Goal: Task Accomplishment & Management: Manage account settings

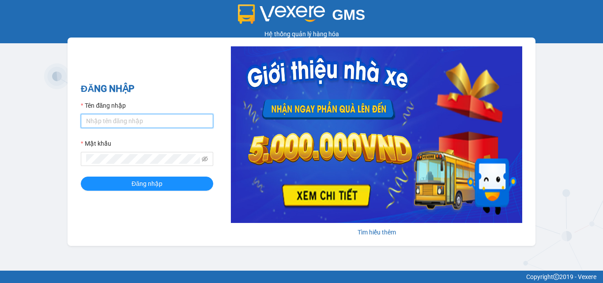
click at [110, 120] on input "Tên đăng nhập" at bounding box center [147, 121] width 132 height 14
type input "thin0969863140.vinhquang"
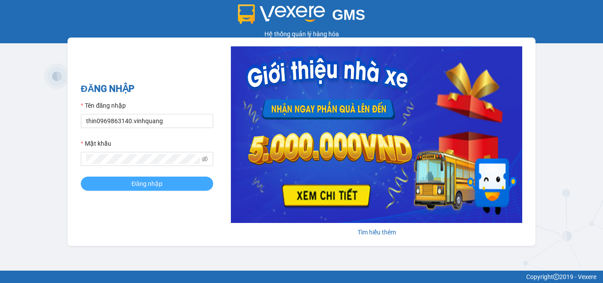
click at [145, 184] on span "Đăng nhập" at bounding box center [146, 184] width 31 height 10
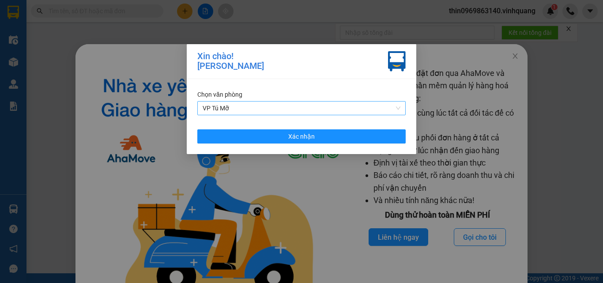
click at [261, 106] on span "VP Tú Mỡ" at bounding box center [302, 107] width 198 height 13
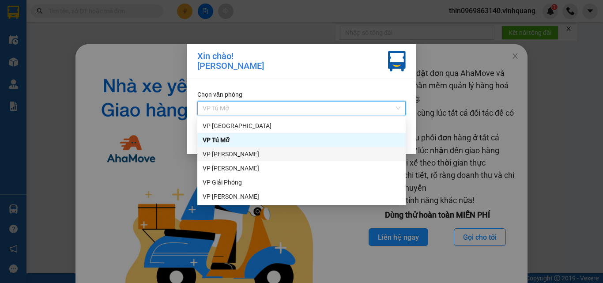
click at [243, 155] on div "VP [PERSON_NAME]" at bounding box center [302, 154] width 198 height 10
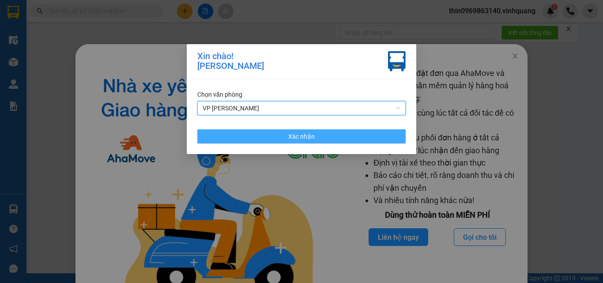
click at [254, 134] on button "Xác nhận" at bounding box center [301, 136] width 208 height 14
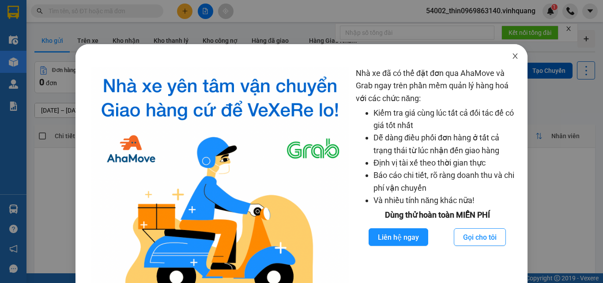
click at [511, 59] on icon "close" at bounding box center [514, 56] width 7 height 7
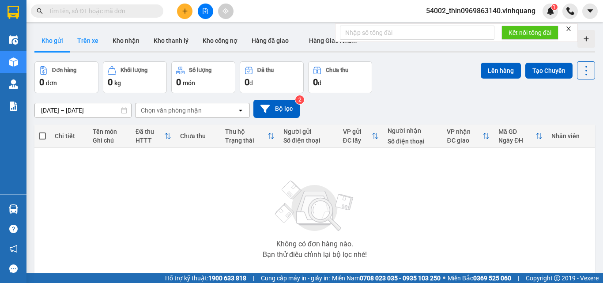
click at [80, 35] on button "Trên xe" at bounding box center [87, 40] width 35 height 21
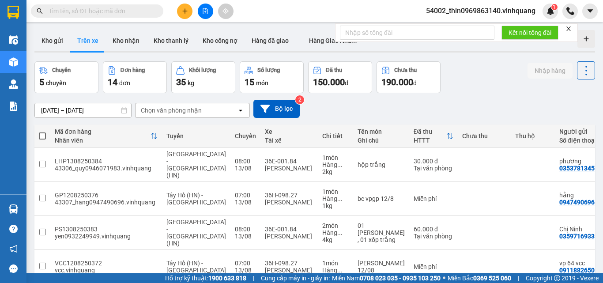
click at [198, 115] on div "Chọn văn phòng nhận" at bounding box center [185, 110] width 101 height 14
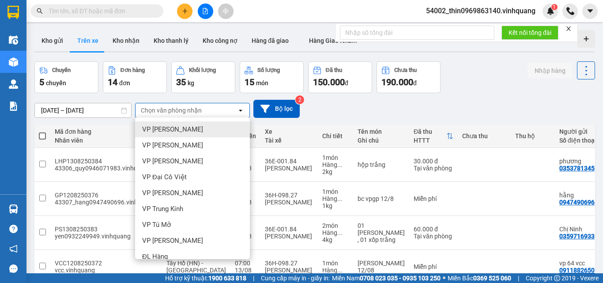
scroll to position [56, 0]
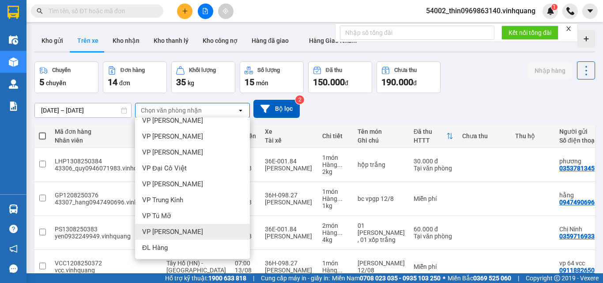
click at [162, 237] on div "VP [PERSON_NAME]" at bounding box center [192, 232] width 115 height 16
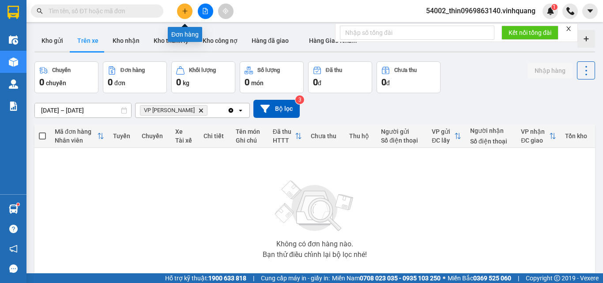
click at [181, 6] on button at bounding box center [184, 11] width 15 height 15
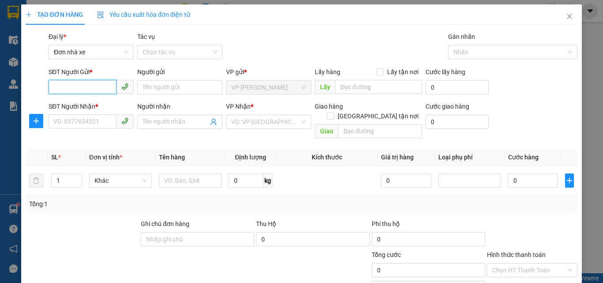
click at [72, 83] on input "SĐT Người Gửi *" at bounding box center [83, 87] width 68 height 14
click at [81, 105] on div "0386201222 - huân" at bounding box center [90, 105] width 74 height 10
type input "0386201222"
type input "huân"
type input "0971369999"
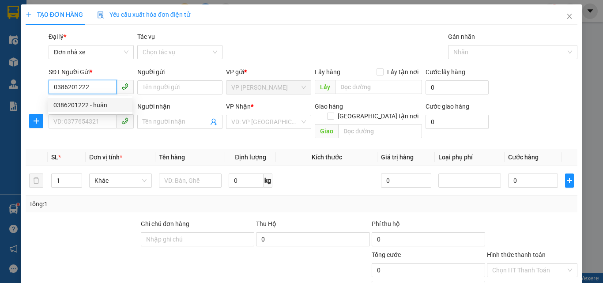
type input "tuấn anh"
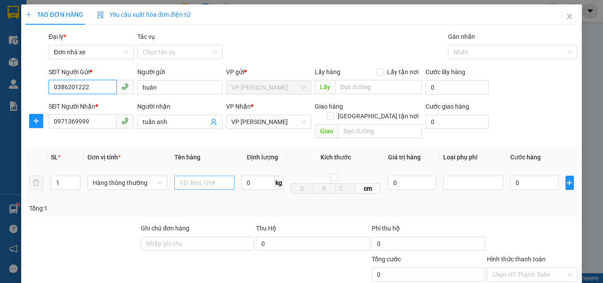
type input "0386201222"
click at [212, 176] on input "text" at bounding box center [204, 183] width 60 height 14
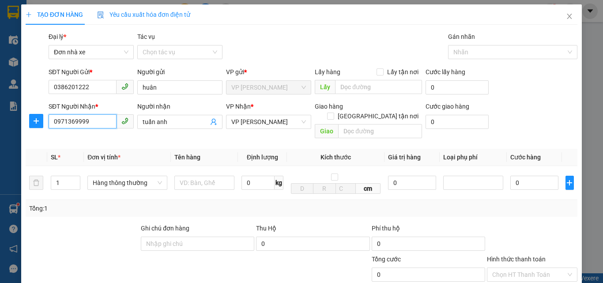
click at [97, 117] on input "0971369999" at bounding box center [83, 121] width 68 height 14
type input "0945811991"
click at [184, 121] on input "tuấn anh" at bounding box center [176, 122] width 66 height 10
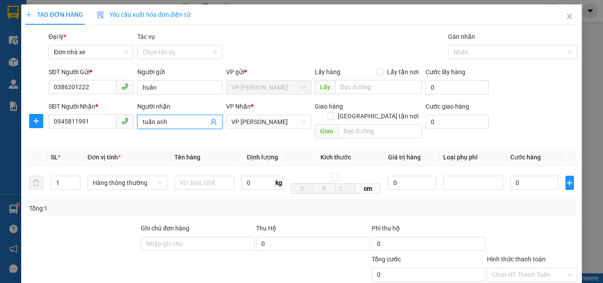
click at [184, 121] on input "tuấn anh" at bounding box center [176, 122] width 66 height 10
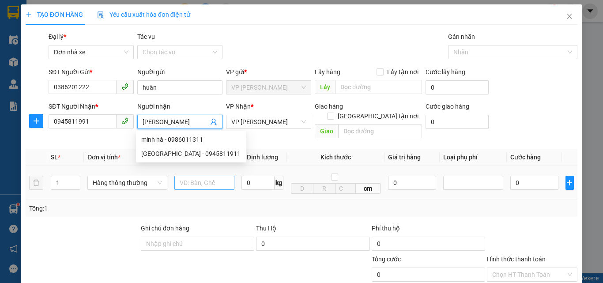
type input "[PERSON_NAME]"
click at [210, 176] on input "text" at bounding box center [204, 183] width 60 height 14
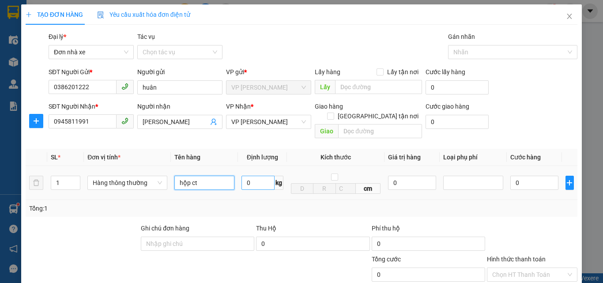
type input "hộp ct"
click at [253, 176] on input "0" at bounding box center [257, 183] width 33 height 14
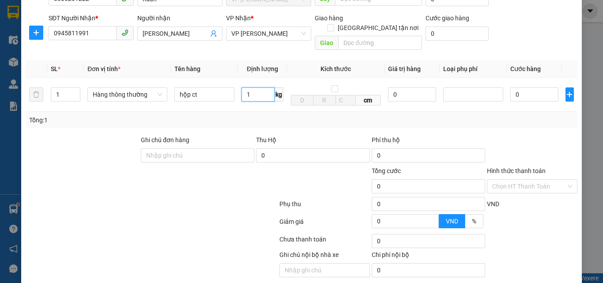
scroll to position [111, 0]
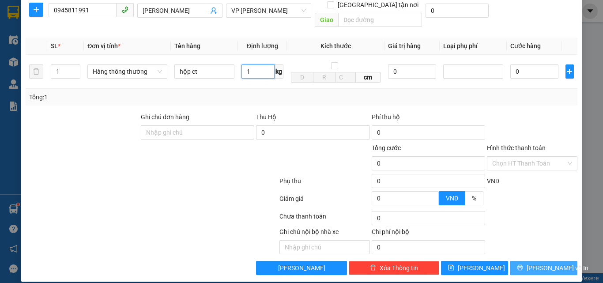
type input "1"
click at [540, 263] on span "[PERSON_NAME] và In" at bounding box center [557, 268] width 62 height 10
type input "30.000"
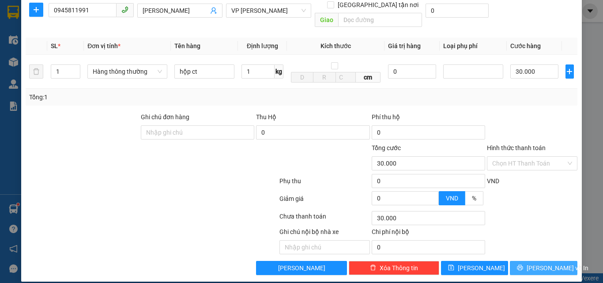
click at [529, 261] on button "[PERSON_NAME] và In" at bounding box center [544, 268] width 68 height 14
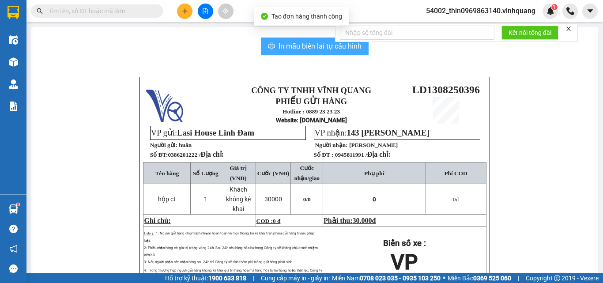
click at [289, 45] on span "In mẫu biên lai tự cấu hình" at bounding box center [319, 46] width 83 height 11
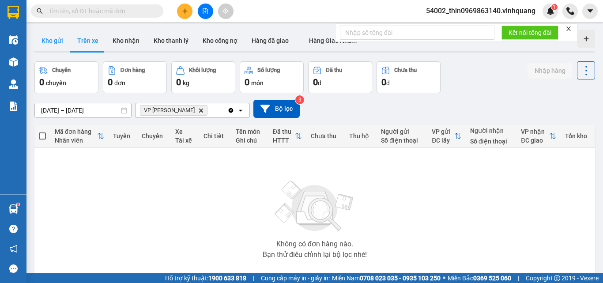
click at [55, 40] on button "Kho gửi" at bounding box center [52, 40] width 36 height 21
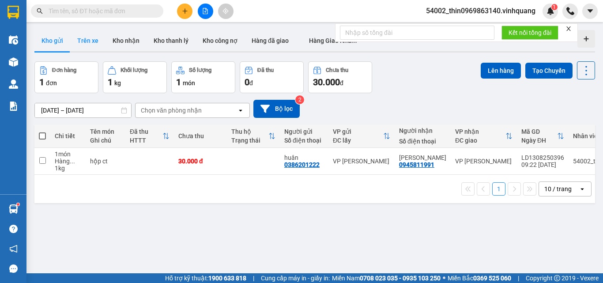
click at [95, 42] on button "Trên xe" at bounding box center [87, 40] width 35 height 21
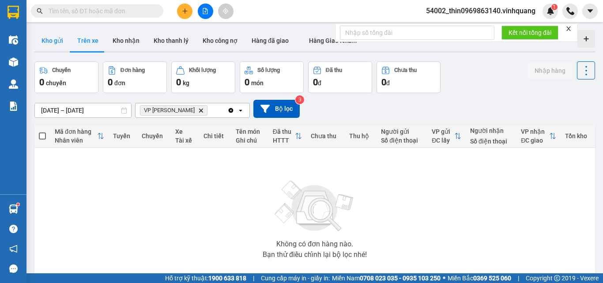
click at [58, 41] on button "Kho gửi" at bounding box center [52, 40] width 36 height 21
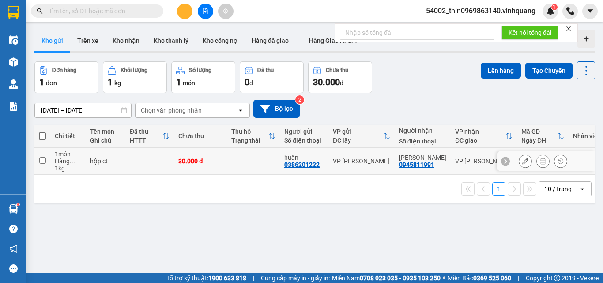
click at [40, 155] on td at bounding box center [42, 161] width 16 height 27
checkbox input "true"
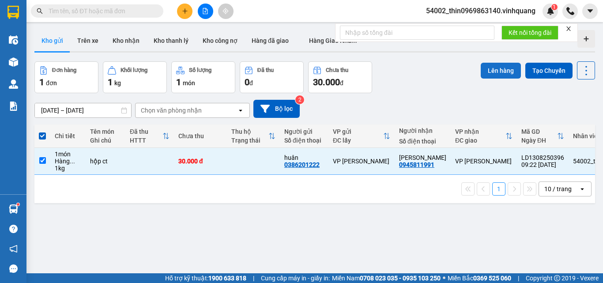
click at [484, 68] on button "Lên hàng" at bounding box center [500, 71] width 40 height 16
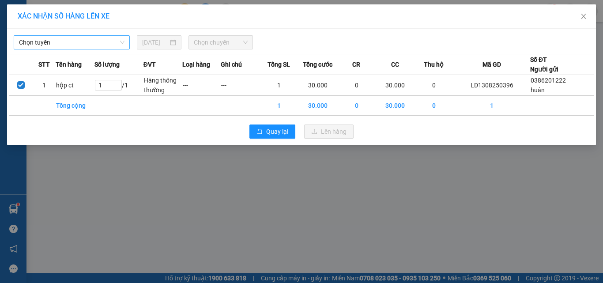
click at [74, 44] on span "Chọn tuyến" at bounding box center [71, 42] width 105 height 13
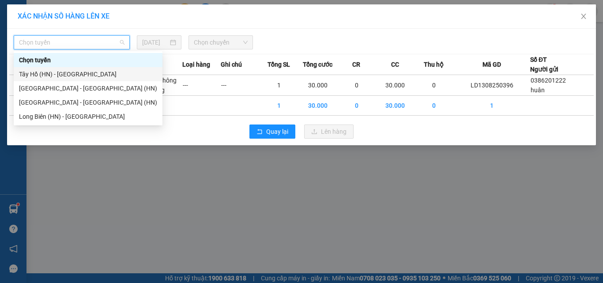
click at [54, 74] on div "Tây Hồ (HN) - [GEOGRAPHIC_DATA]" at bounding box center [88, 74] width 138 height 10
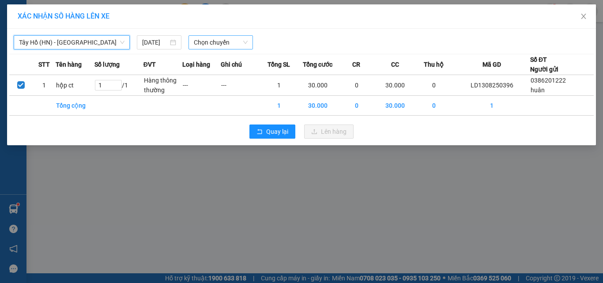
click at [212, 41] on span "Chọn chuyến" at bounding box center [221, 42] width 54 height 13
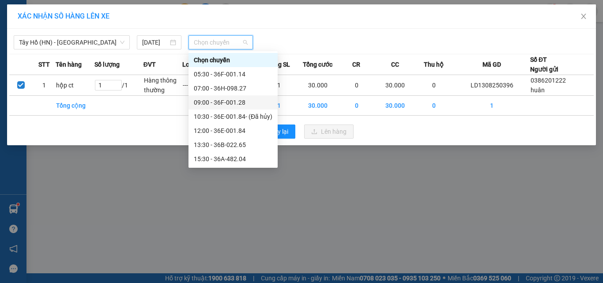
click at [224, 103] on div "09:00 - 36F-001.28" at bounding box center [233, 103] width 79 height 10
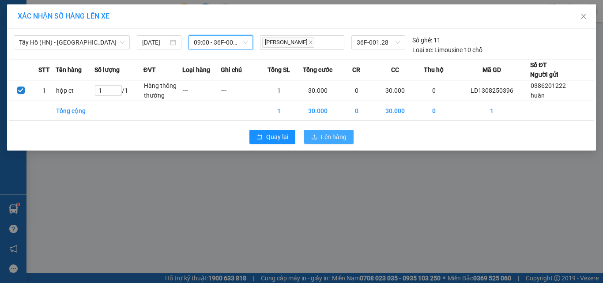
click at [333, 140] on span "Lên hàng" at bounding box center [334, 137] width 26 height 10
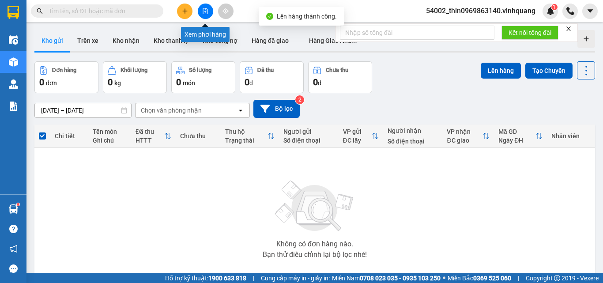
click at [210, 11] on button at bounding box center [205, 11] width 15 height 15
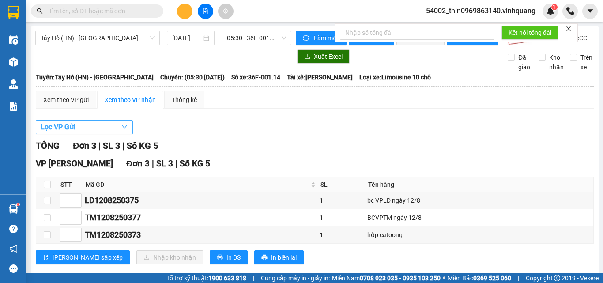
click at [50, 129] on span "Lọc VP Gửi" at bounding box center [58, 126] width 35 height 11
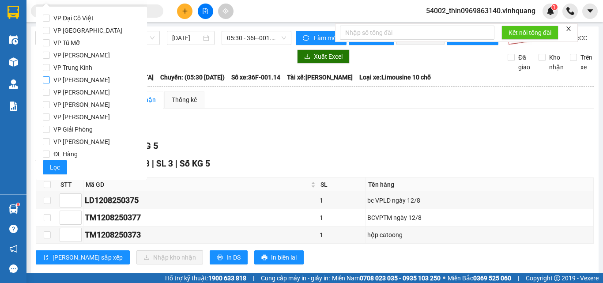
click at [68, 79] on span "VP [PERSON_NAME]" at bounding box center [82, 80] width 64 height 12
click at [50, 79] on input "VP [PERSON_NAME]" at bounding box center [46, 79] width 7 height 7
checkbox input "true"
click at [254, 38] on span "05:30 - 36F-001.14" at bounding box center [256, 37] width 59 height 13
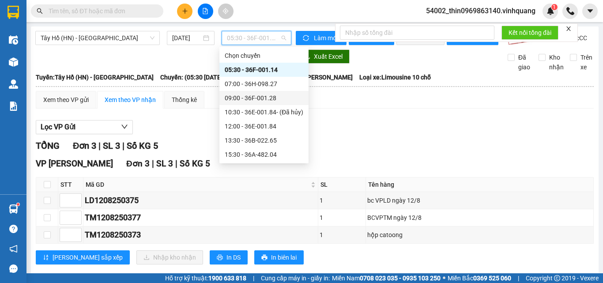
click at [251, 101] on div "09:00 - 36F-001.28" at bounding box center [264, 98] width 79 height 10
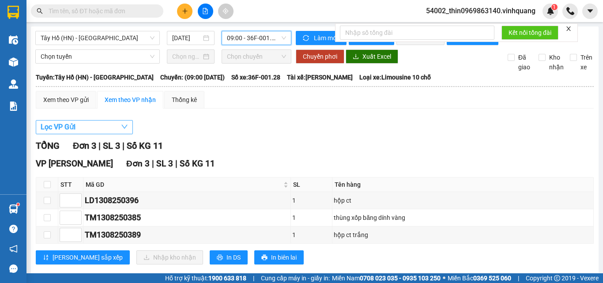
click at [75, 132] on span "Lọc VP Gửi" at bounding box center [58, 126] width 35 height 11
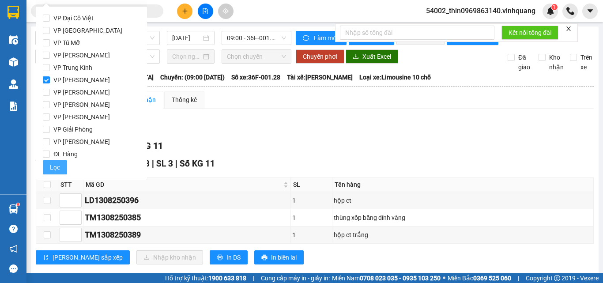
click at [48, 166] on button "Lọc" at bounding box center [55, 167] width 24 height 14
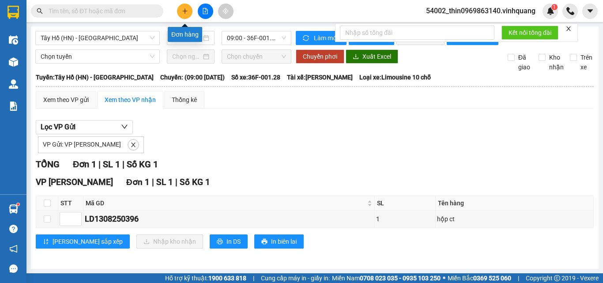
click at [185, 11] on icon "plus" at bounding box center [184, 10] width 0 height 5
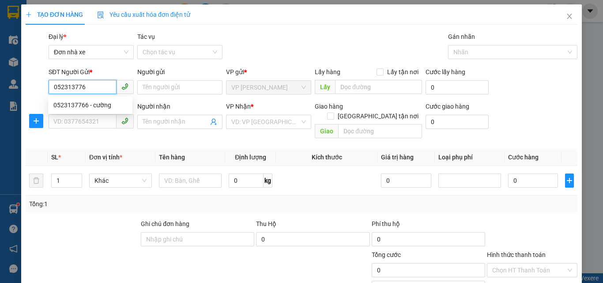
type input "0523137766"
click at [113, 103] on div "0523137766 - cường" at bounding box center [90, 105] width 74 height 10
type input "cường"
type input "0942992686"
type input "thảo"
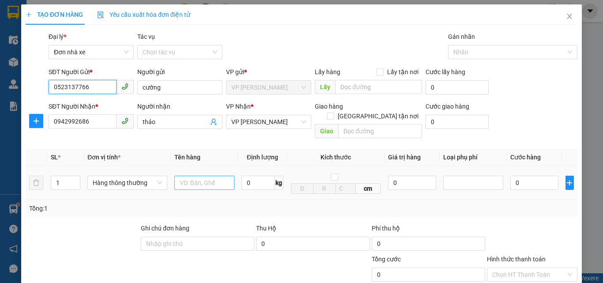
type input "0523137766"
click at [196, 176] on input "text" at bounding box center [204, 183] width 60 height 14
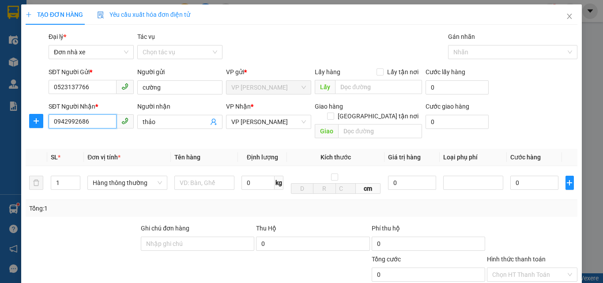
click at [87, 121] on input "0942992686" at bounding box center [83, 121] width 68 height 14
type input "0963127585"
click at [167, 120] on input "thảo" at bounding box center [176, 122] width 66 height 10
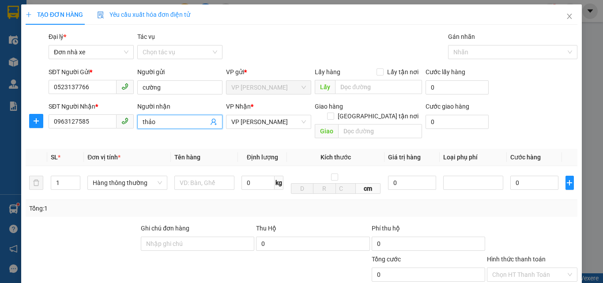
click at [167, 120] on input "thảo" at bounding box center [176, 122] width 66 height 10
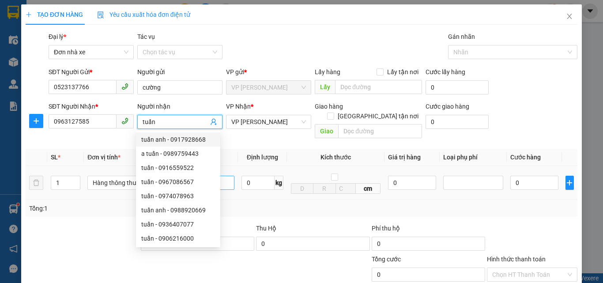
type input "tuấn"
click at [227, 176] on input "text" at bounding box center [204, 183] width 60 height 14
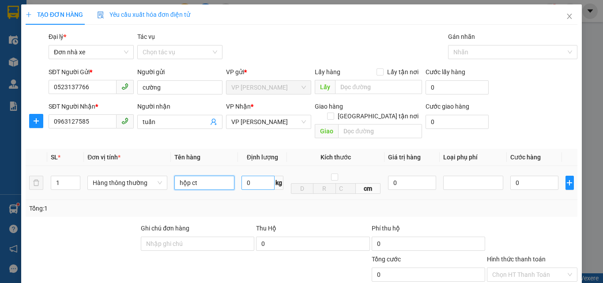
type input "hộp ct"
click at [258, 176] on input "0" at bounding box center [257, 183] width 33 height 14
type input "1"
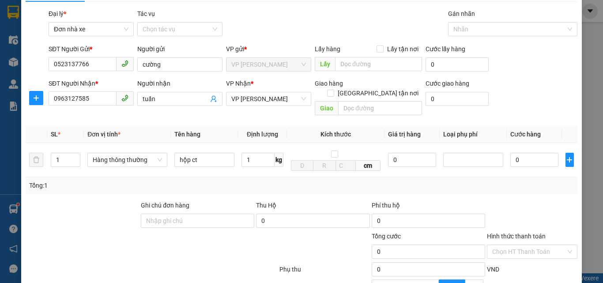
type input "30.000"
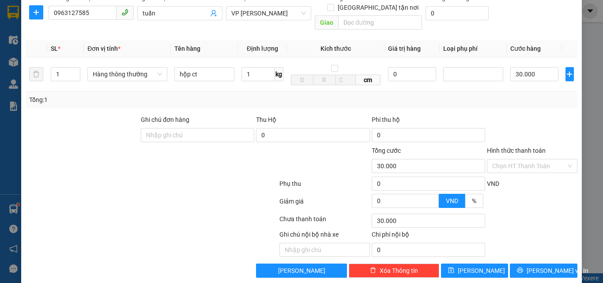
scroll to position [110, 0]
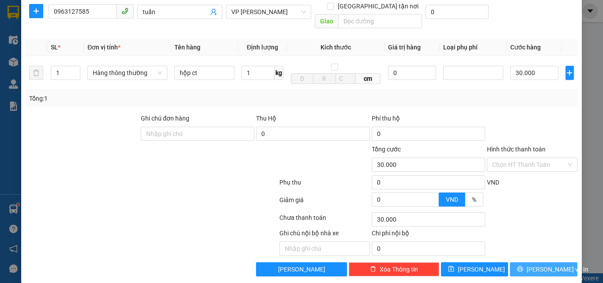
click at [536, 264] on span "[PERSON_NAME] và In" at bounding box center [557, 269] width 62 height 10
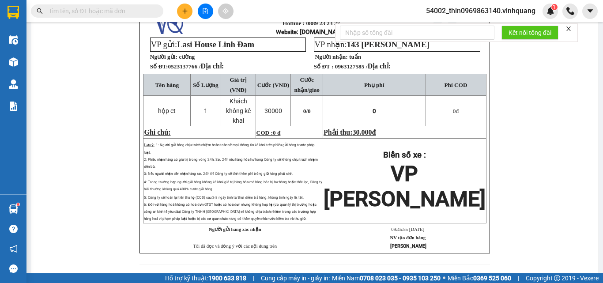
scroll to position [44, 0]
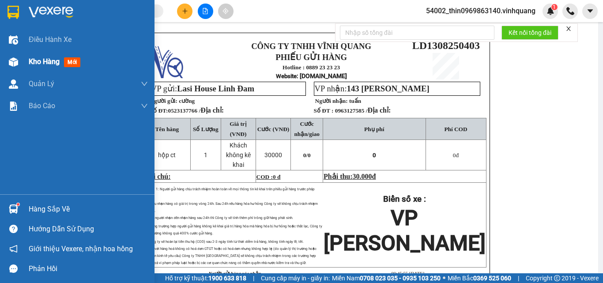
click at [28, 56] on div "Kho hàng mới" at bounding box center [77, 62] width 154 height 22
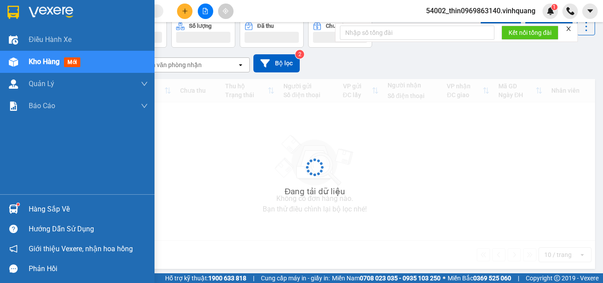
scroll to position [41, 0]
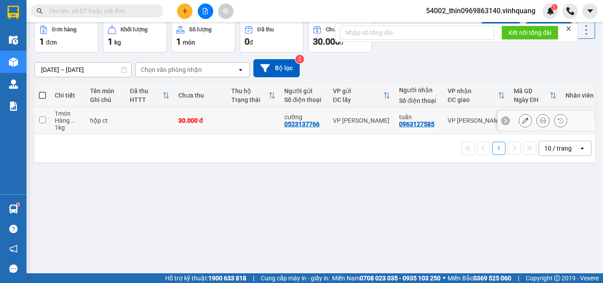
click at [40, 118] on input "checkbox" at bounding box center [42, 119] width 7 height 7
checkbox input "true"
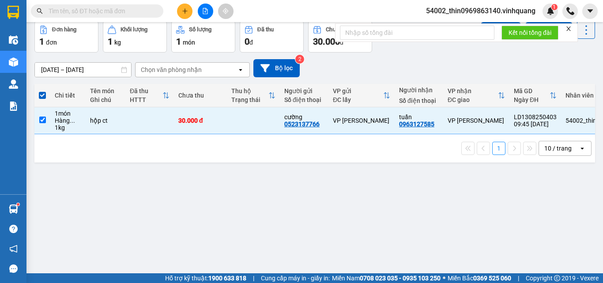
scroll to position [0, 0]
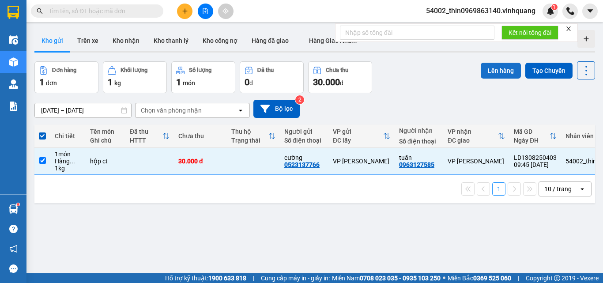
click at [501, 69] on button "Lên hàng" at bounding box center [500, 71] width 40 height 16
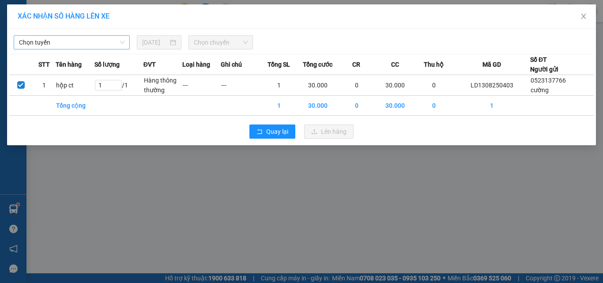
click at [61, 44] on span "Chọn tuyến" at bounding box center [71, 42] width 105 height 13
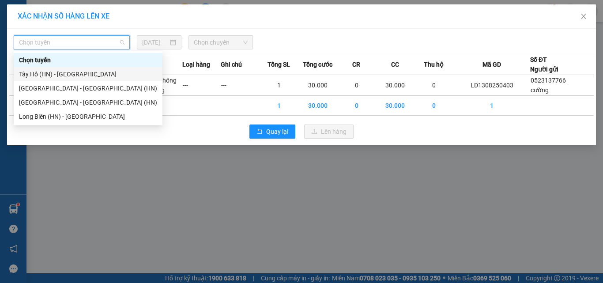
click at [52, 78] on div "Tây Hồ (HN) - [GEOGRAPHIC_DATA]" at bounding box center [88, 74] width 138 height 10
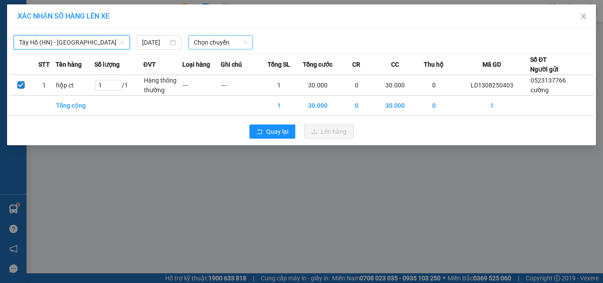
click at [220, 43] on span "Chọn chuyến" at bounding box center [221, 42] width 54 height 13
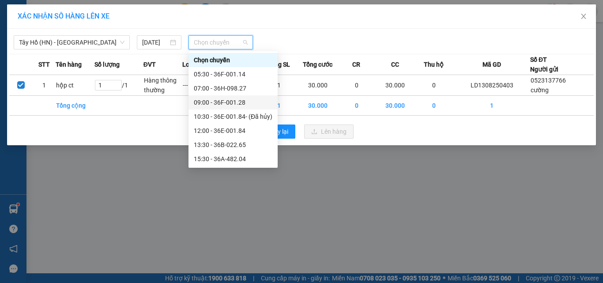
click at [216, 105] on div "09:00 - 36F-001.28" at bounding box center [233, 103] width 79 height 10
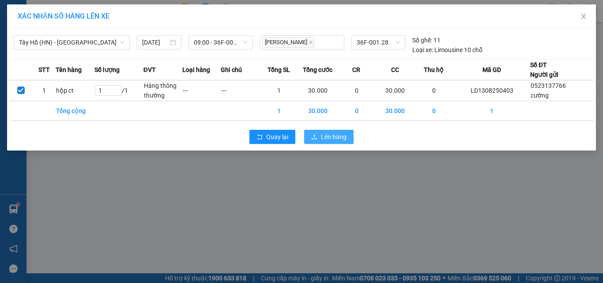
click at [319, 139] on button "Lên hàng" at bounding box center [328, 137] width 49 height 14
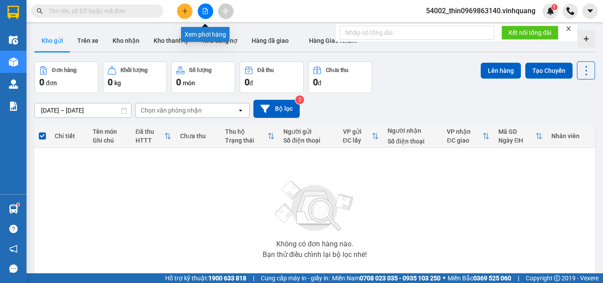
click at [198, 8] on button at bounding box center [205, 11] width 15 height 15
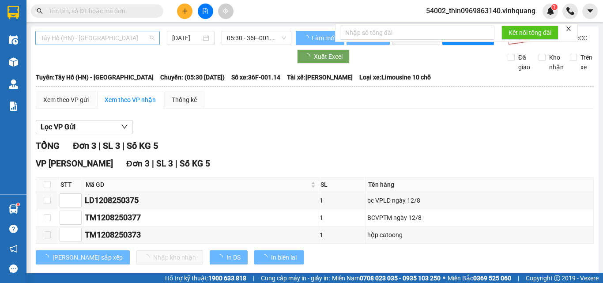
click at [105, 35] on span "Tây Hồ (HN) - [GEOGRAPHIC_DATA]" at bounding box center [98, 37] width 114 height 13
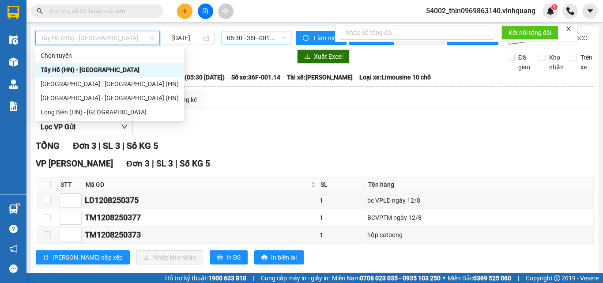
click at [241, 41] on span "05:30 - 36F-001.14" at bounding box center [256, 37] width 59 height 13
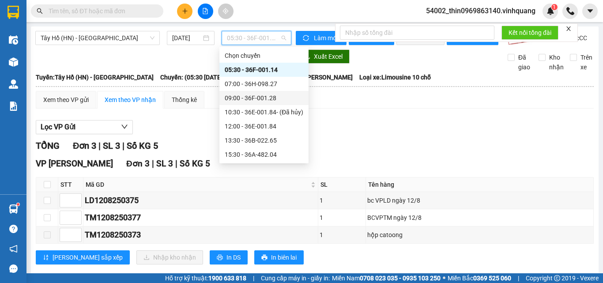
click at [242, 98] on div "09:00 - 36F-001.28" at bounding box center [264, 98] width 79 height 10
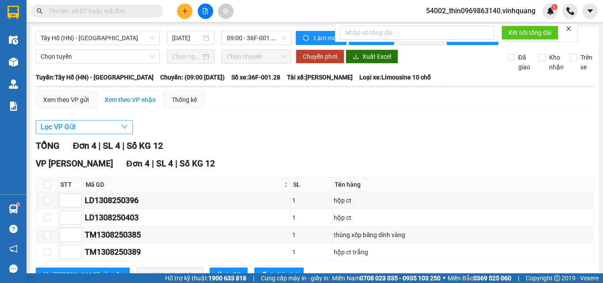
click at [95, 132] on button "Lọc VP Gửi" at bounding box center [84, 127] width 97 height 14
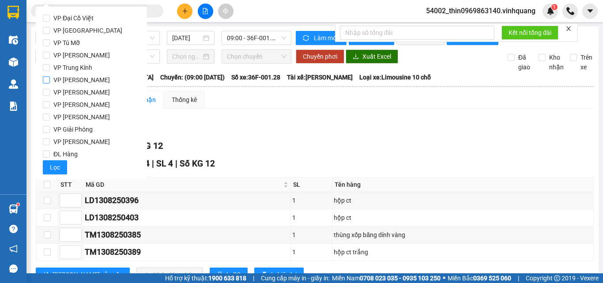
click at [48, 80] on input "VP [PERSON_NAME]" at bounding box center [46, 79] width 7 height 7
checkbox input "true"
click at [54, 165] on span "Lọc" at bounding box center [55, 167] width 10 height 10
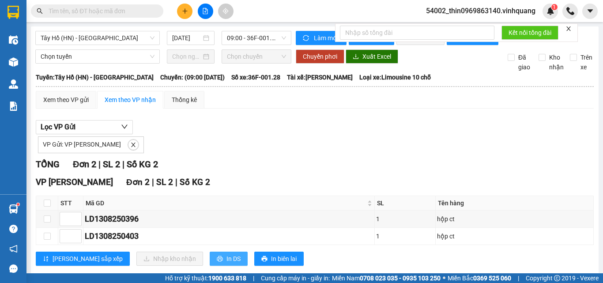
click at [226, 263] on span "In DS" at bounding box center [233, 259] width 14 height 10
click at [189, 10] on button at bounding box center [184, 11] width 15 height 15
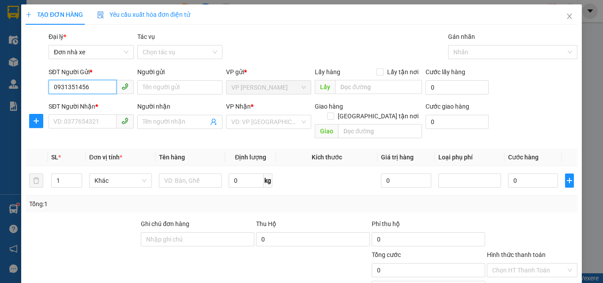
click at [85, 88] on input "0931351456" at bounding box center [83, 87] width 68 height 14
type input "0931351456"
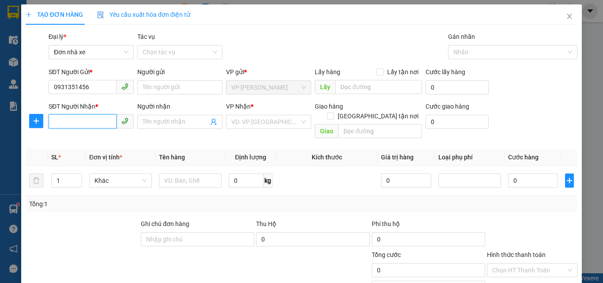
click at [83, 117] on input "SĐT Người Nhận *" at bounding box center [83, 121] width 68 height 14
paste input "0931351456"
type input "0931351456"
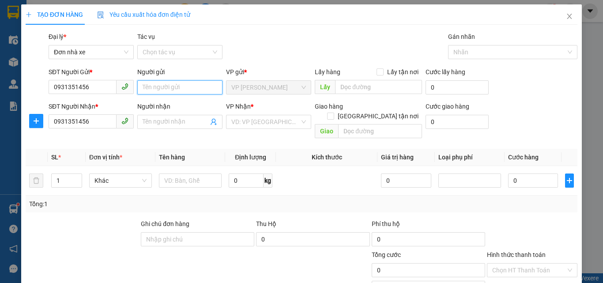
click at [163, 86] on input "Người gửi" at bounding box center [179, 87] width 85 height 14
type input "hà pgđ"
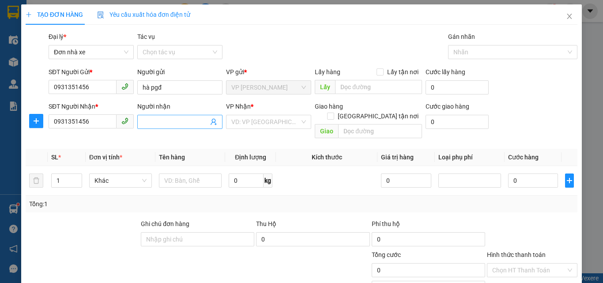
click at [147, 118] on input "Người nhận" at bounding box center [176, 122] width 66 height 10
type input "hà pgđ"
click at [269, 122] on input "search" at bounding box center [265, 121] width 68 height 13
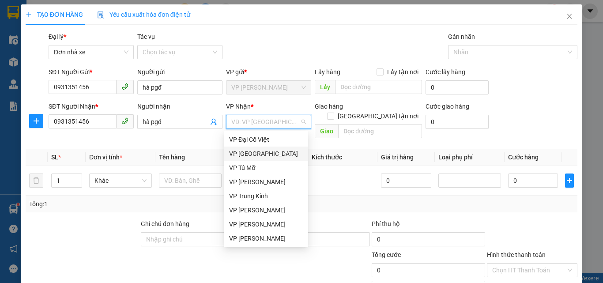
click at [245, 150] on div "VP [GEOGRAPHIC_DATA]" at bounding box center [266, 154] width 74 height 10
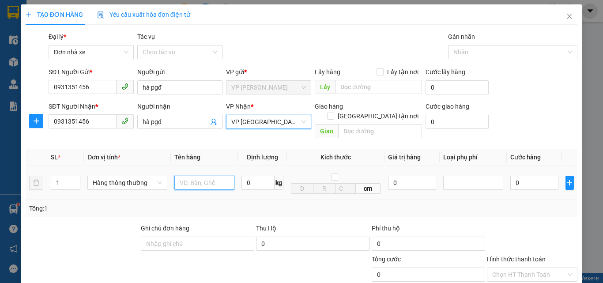
click at [206, 176] on input "text" at bounding box center [204, 183] width 60 height 14
type input "2"
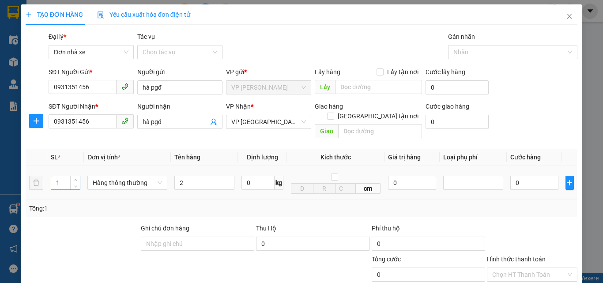
click at [68, 176] on input "1" at bounding box center [65, 182] width 29 height 13
type input "2"
click at [260, 176] on input "0" at bounding box center [257, 183] width 33 height 14
type input "10"
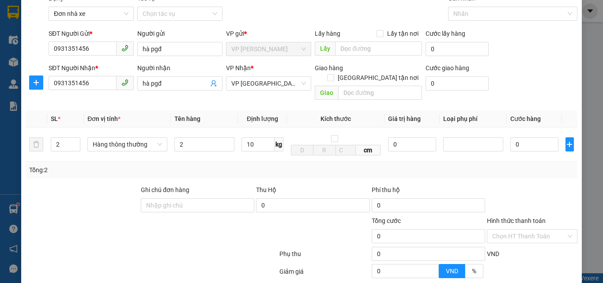
type input "80.000"
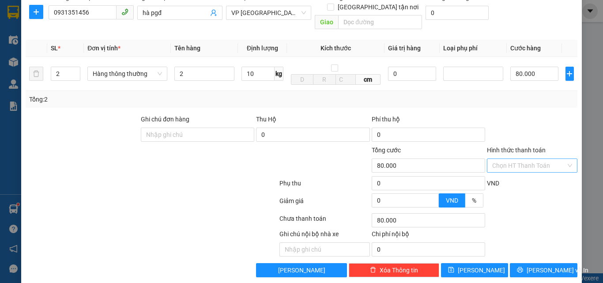
click at [492, 159] on input "Hình thức thanh toán" at bounding box center [529, 165] width 74 height 13
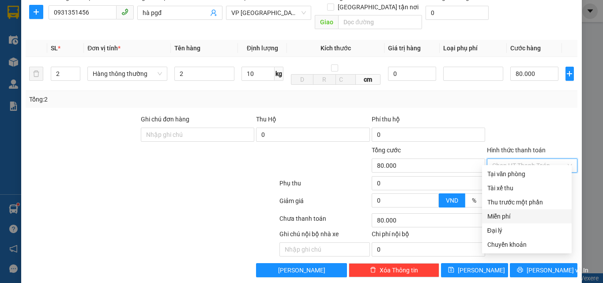
click at [508, 221] on div "Miễn phí" at bounding box center [526, 216] width 79 height 10
type input "0"
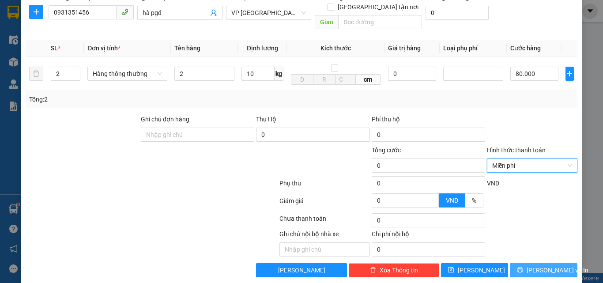
click at [540, 265] on span "[PERSON_NAME] và In" at bounding box center [557, 270] width 62 height 10
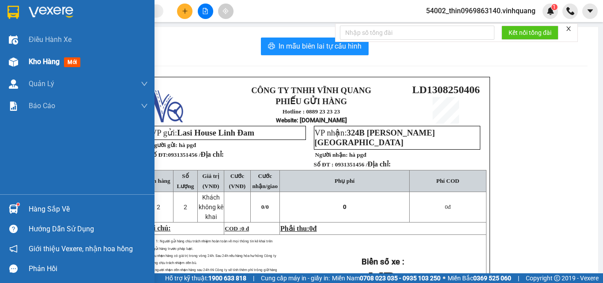
click at [38, 60] on span "Kho hàng" at bounding box center [44, 61] width 31 height 8
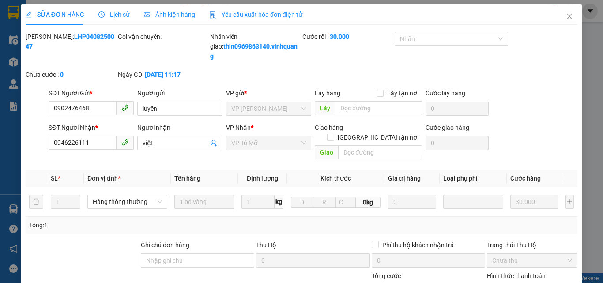
type input "0902476468"
type input "luyến"
type input "0946226111"
type input "việt"
type input "30.000"
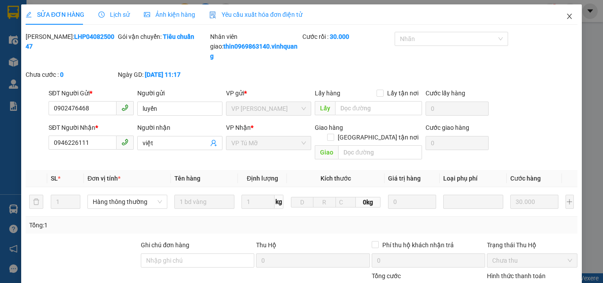
click at [567, 16] on icon "close" at bounding box center [569, 16] width 5 height 5
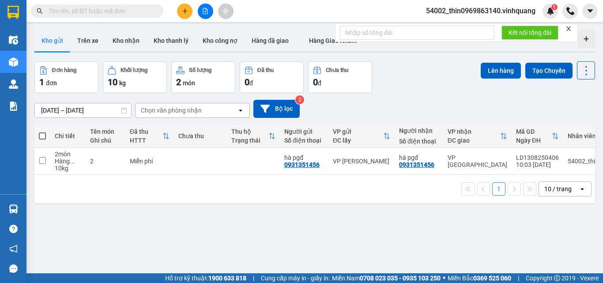
click at [489, 7] on span "54002_thin0969863140.vinhquang" at bounding box center [481, 10] width 124 height 11
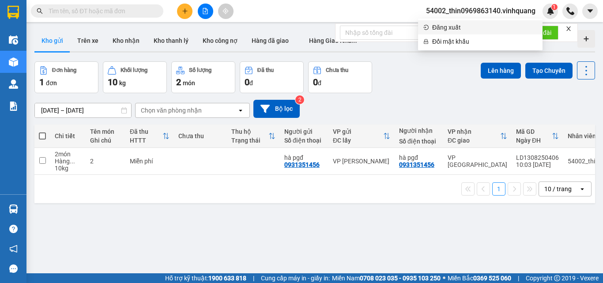
click at [440, 27] on span "Đăng xuất" at bounding box center [484, 28] width 105 height 10
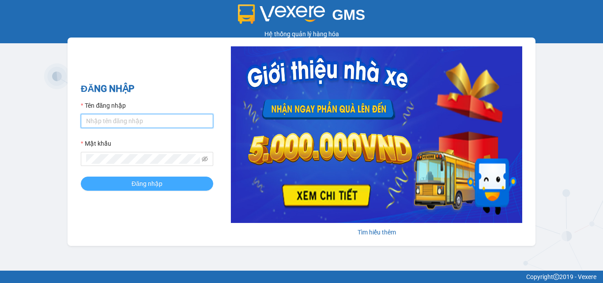
type input "thin0969863140.vinhquang"
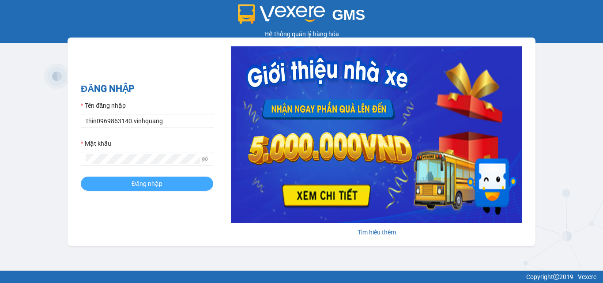
click at [124, 183] on button "Đăng nhập" at bounding box center [147, 183] width 132 height 14
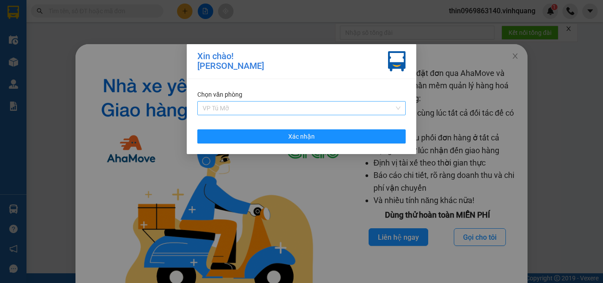
click at [234, 107] on span "VP Tú Mỡ" at bounding box center [302, 107] width 198 height 13
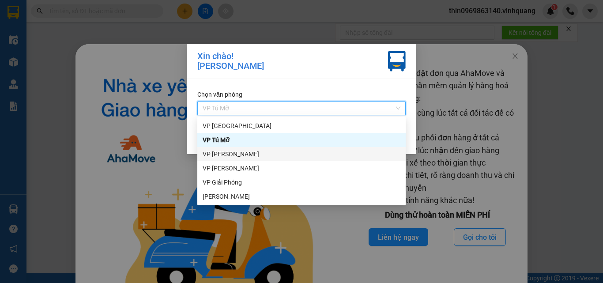
click at [229, 154] on div "VP [PERSON_NAME]" at bounding box center [302, 154] width 198 height 10
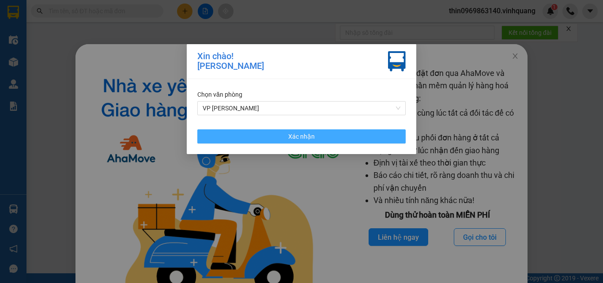
click at [316, 135] on button "Xác nhận" at bounding box center [301, 136] width 208 height 14
